Goal: Check status: Check status

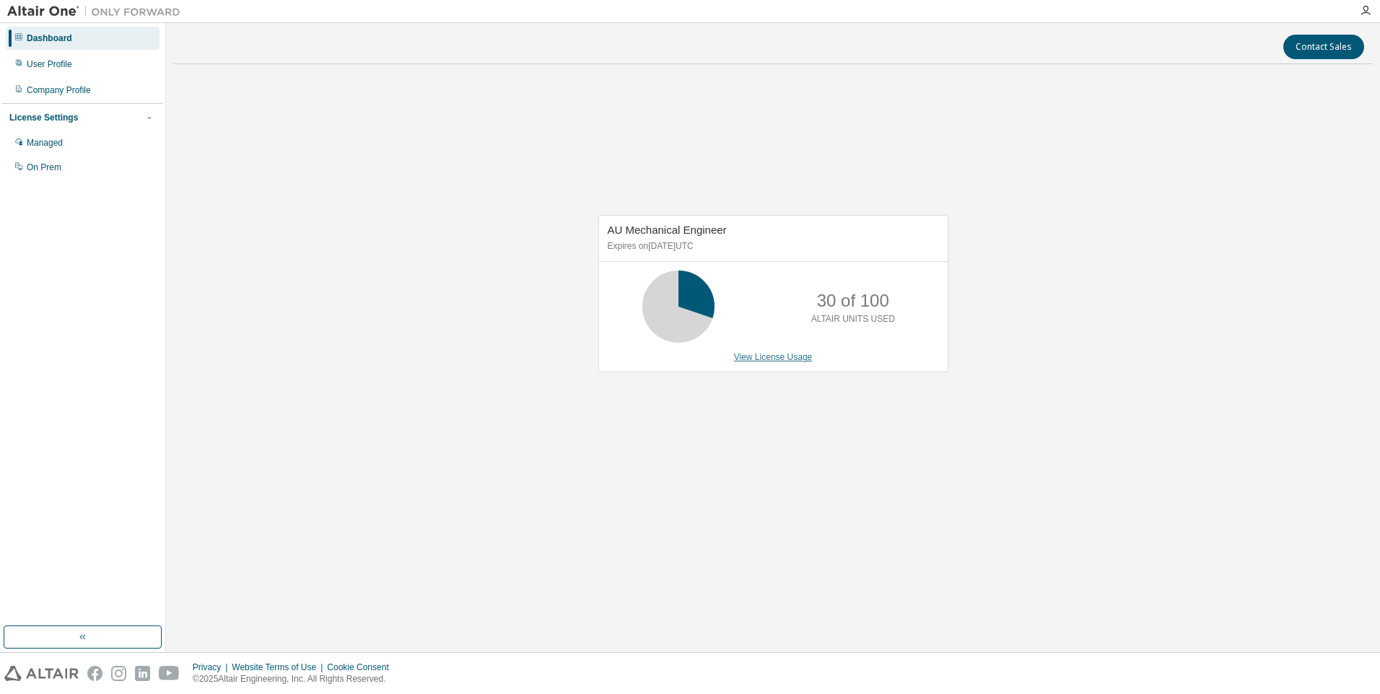
click at [739, 360] on link "View License Usage" at bounding box center [773, 357] width 79 height 10
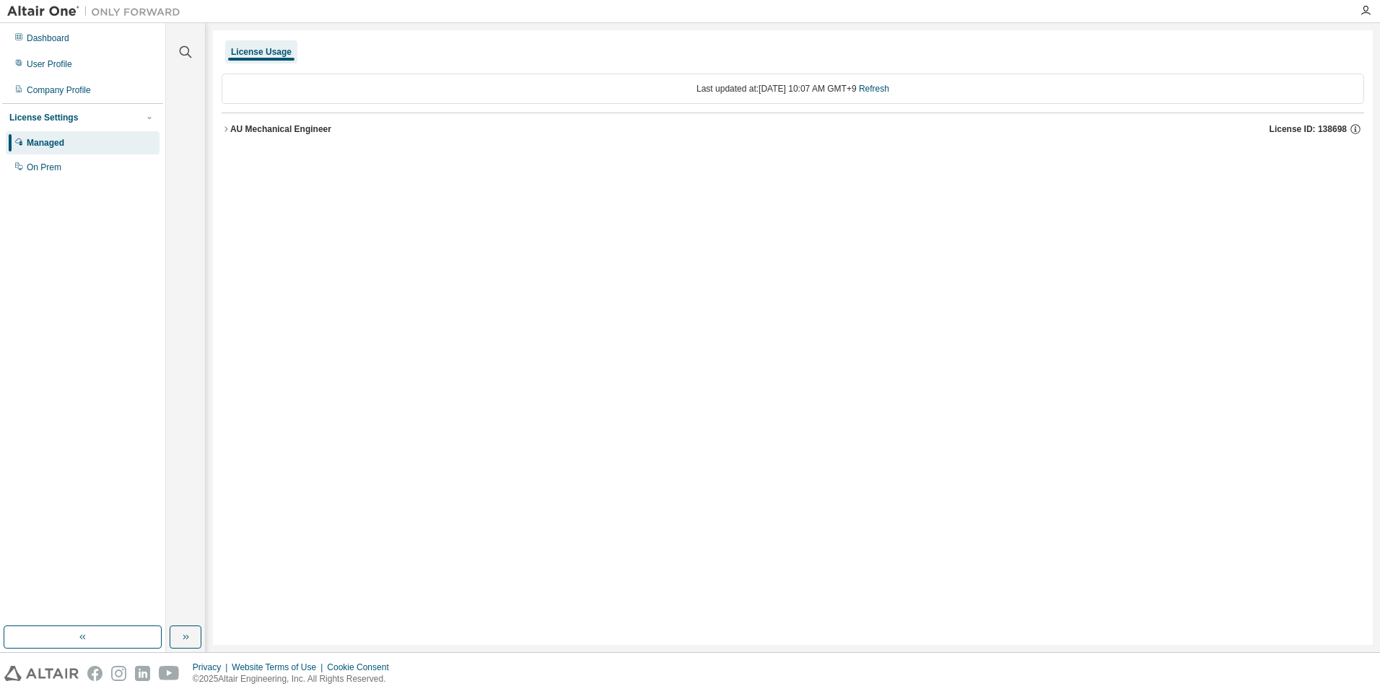
click at [699, 94] on div "Last updated at: [DATE] 10:07 AM GMT+9 Refresh" at bounding box center [793, 89] width 1143 height 30
click at [230, 127] on div "AU Mechanical Engineer" at bounding box center [280, 129] width 101 height 12
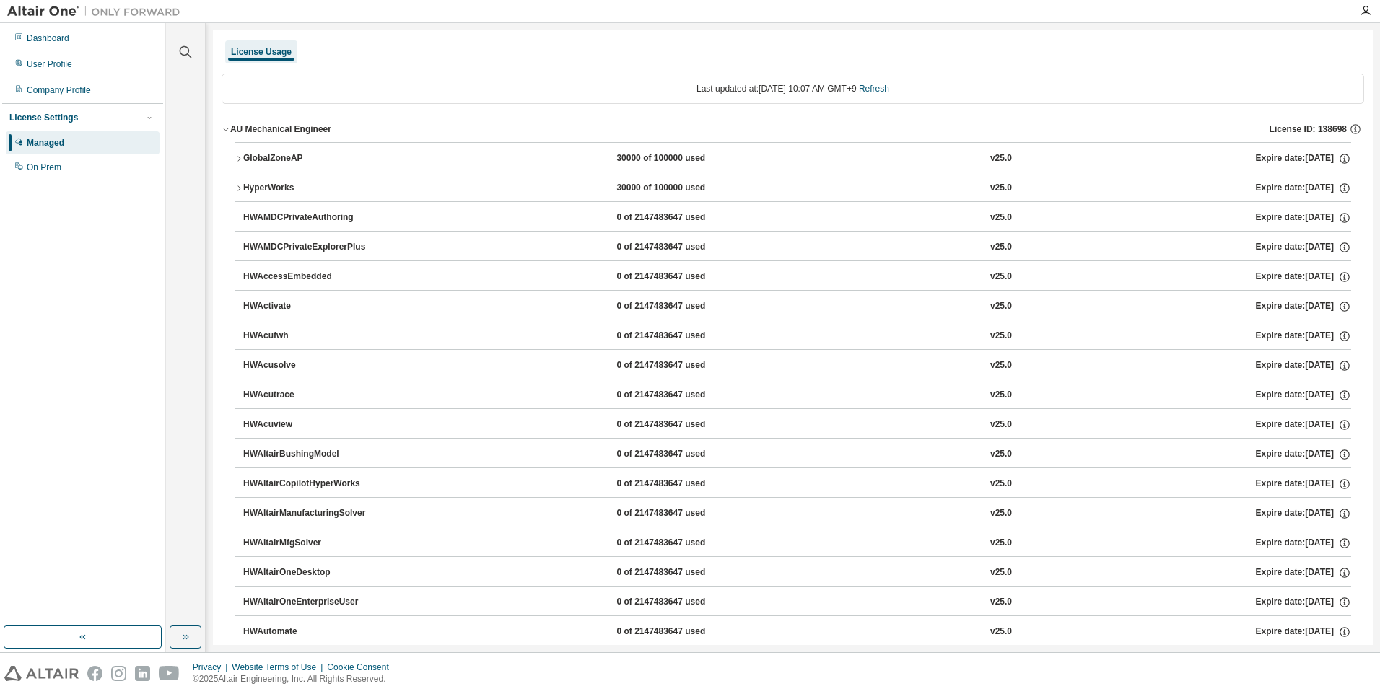
click at [239, 186] on icon "button" at bounding box center [239, 188] width 9 height 9
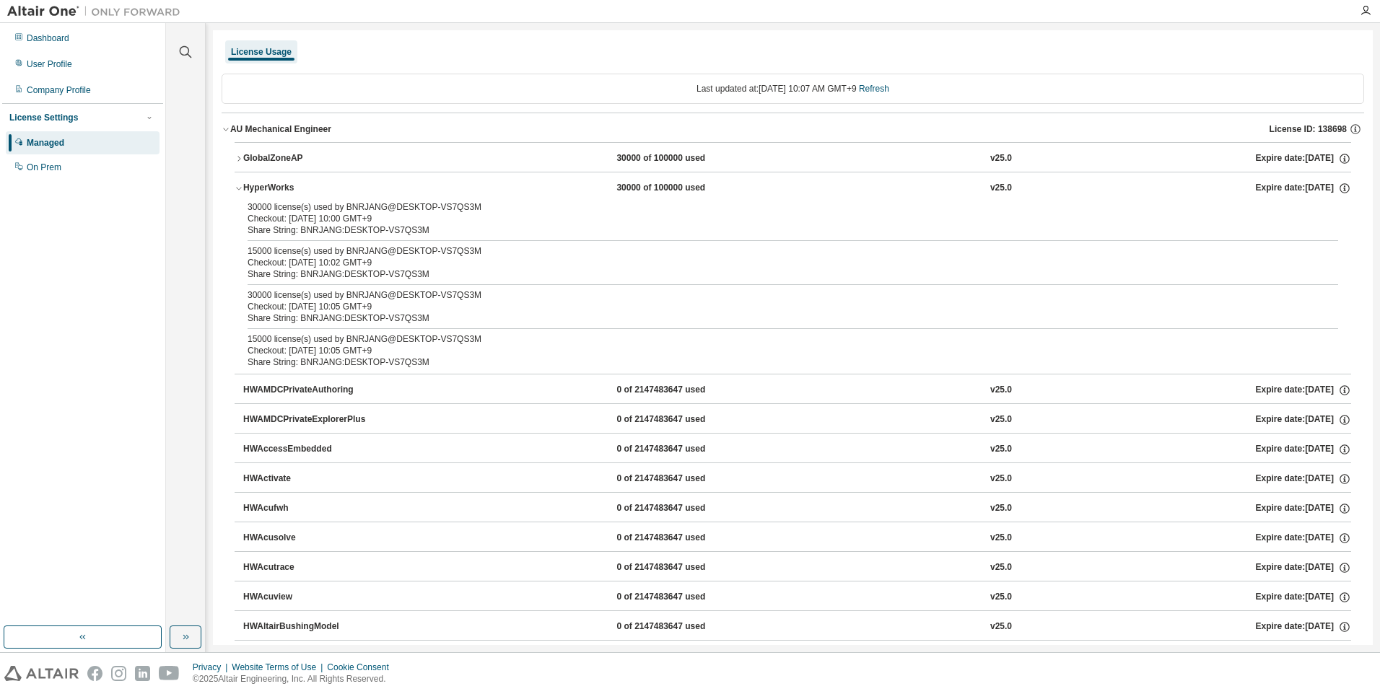
click at [238, 161] on icon "button" at bounding box center [239, 158] width 9 height 9
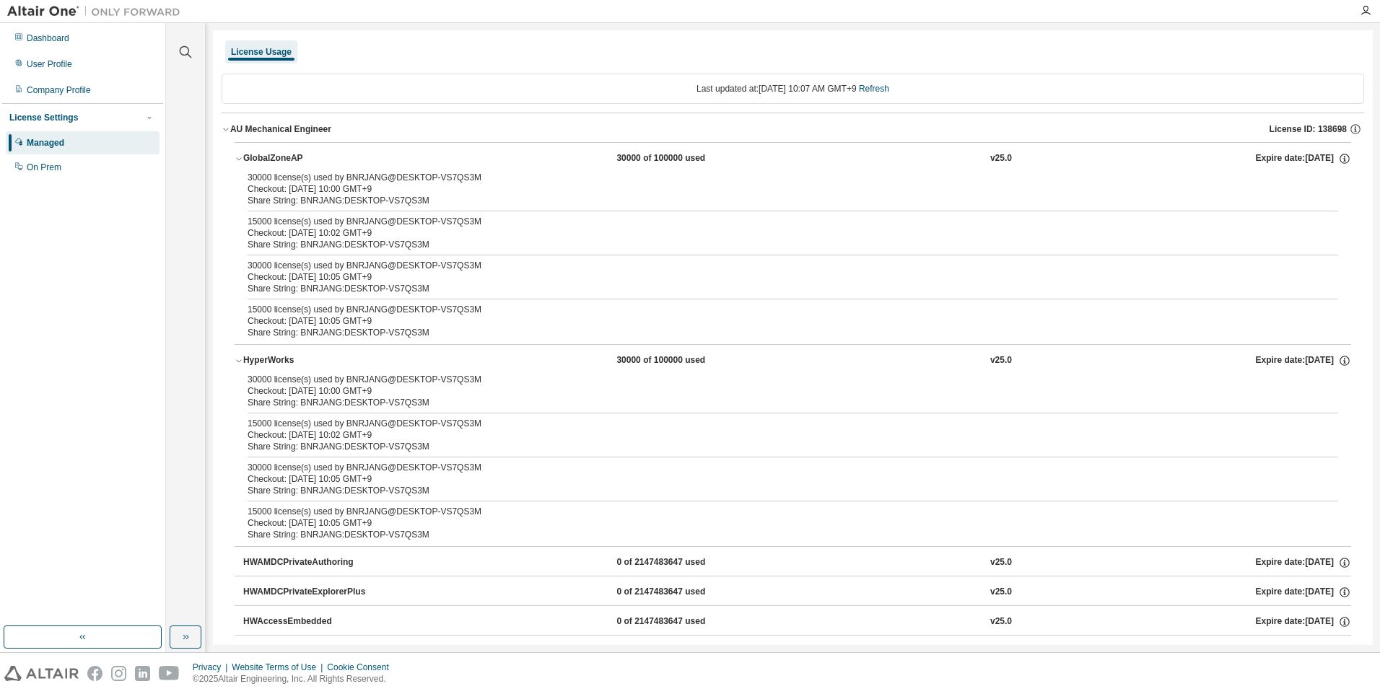
click at [238, 161] on icon "button" at bounding box center [239, 158] width 9 height 9
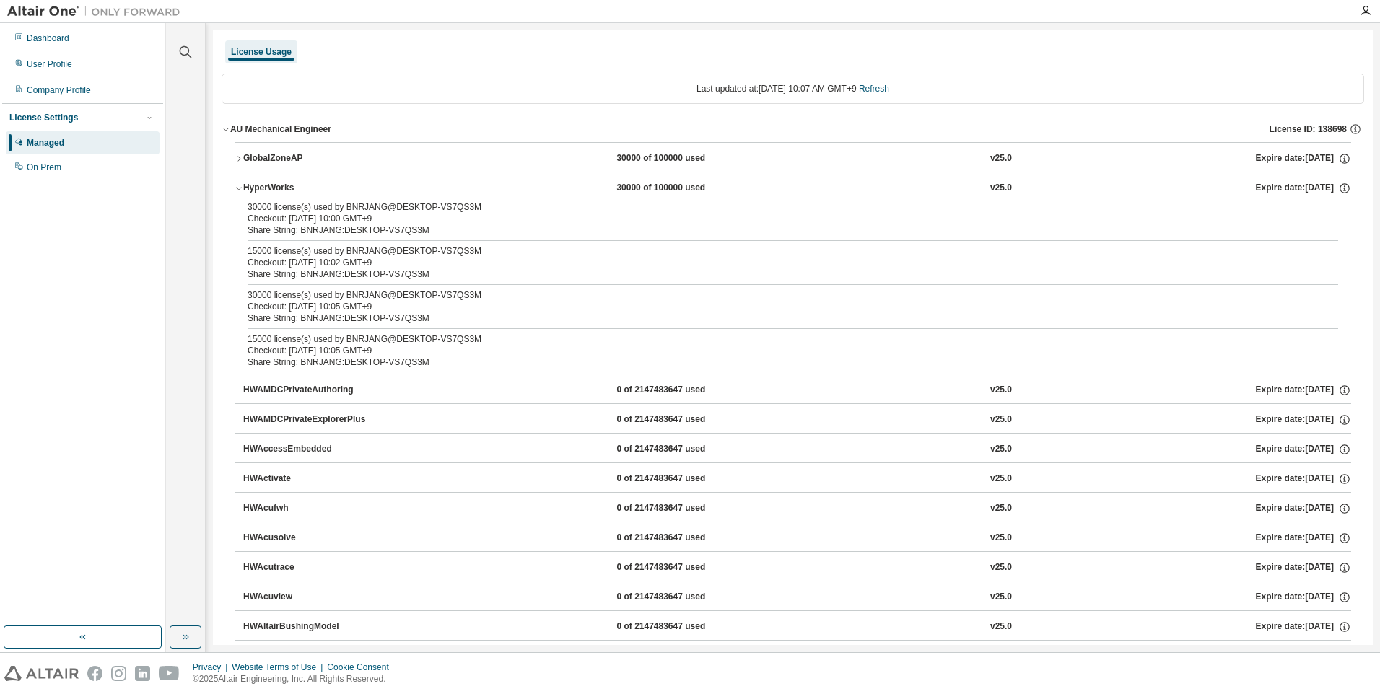
click at [238, 161] on icon "button" at bounding box center [239, 158] width 3 height 5
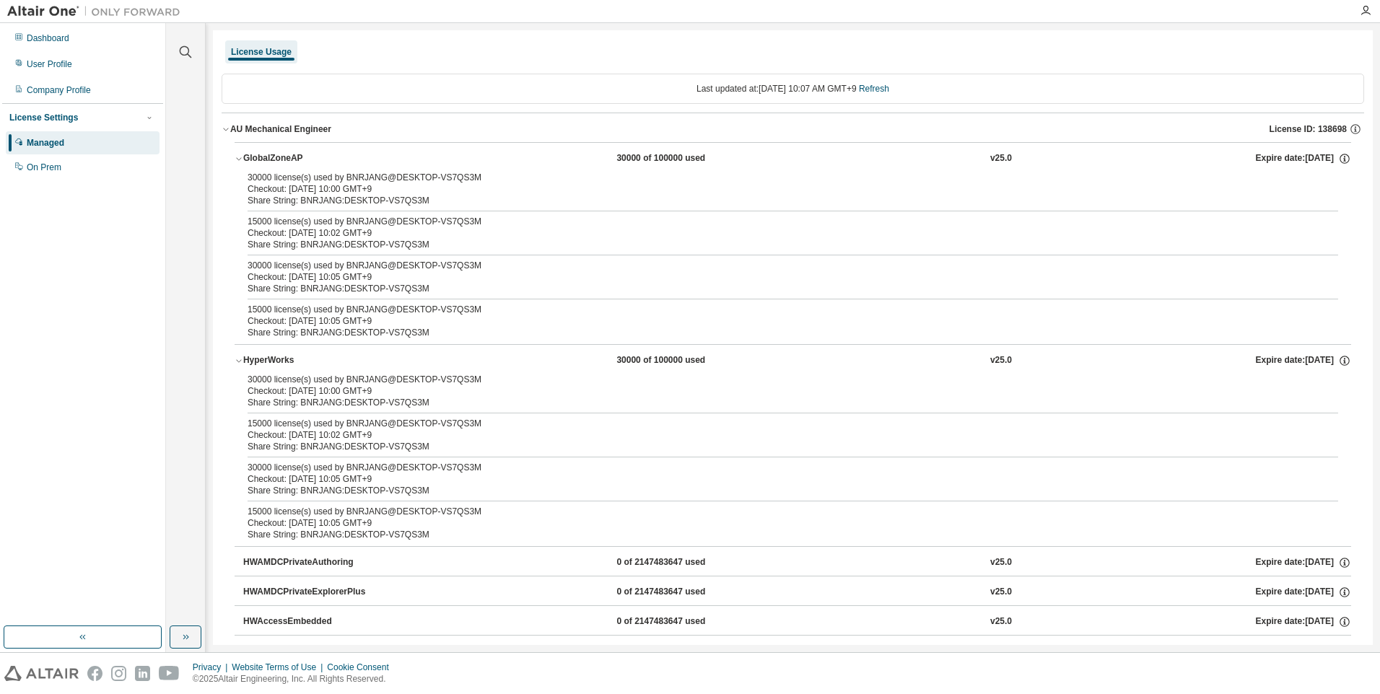
click at [238, 161] on icon "button" at bounding box center [239, 158] width 9 height 9
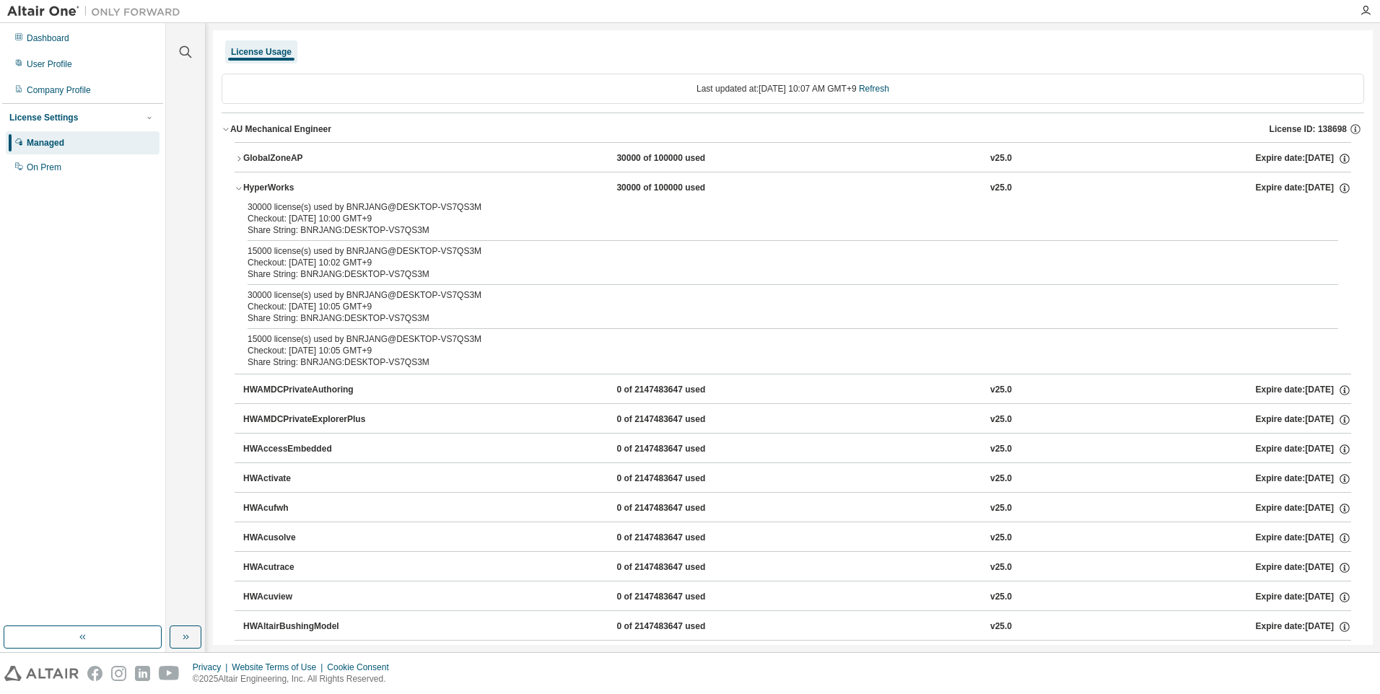
click at [237, 160] on icon "button" at bounding box center [239, 158] width 9 height 9
